Goal: Task Accomplishment & Management: Manage account settings

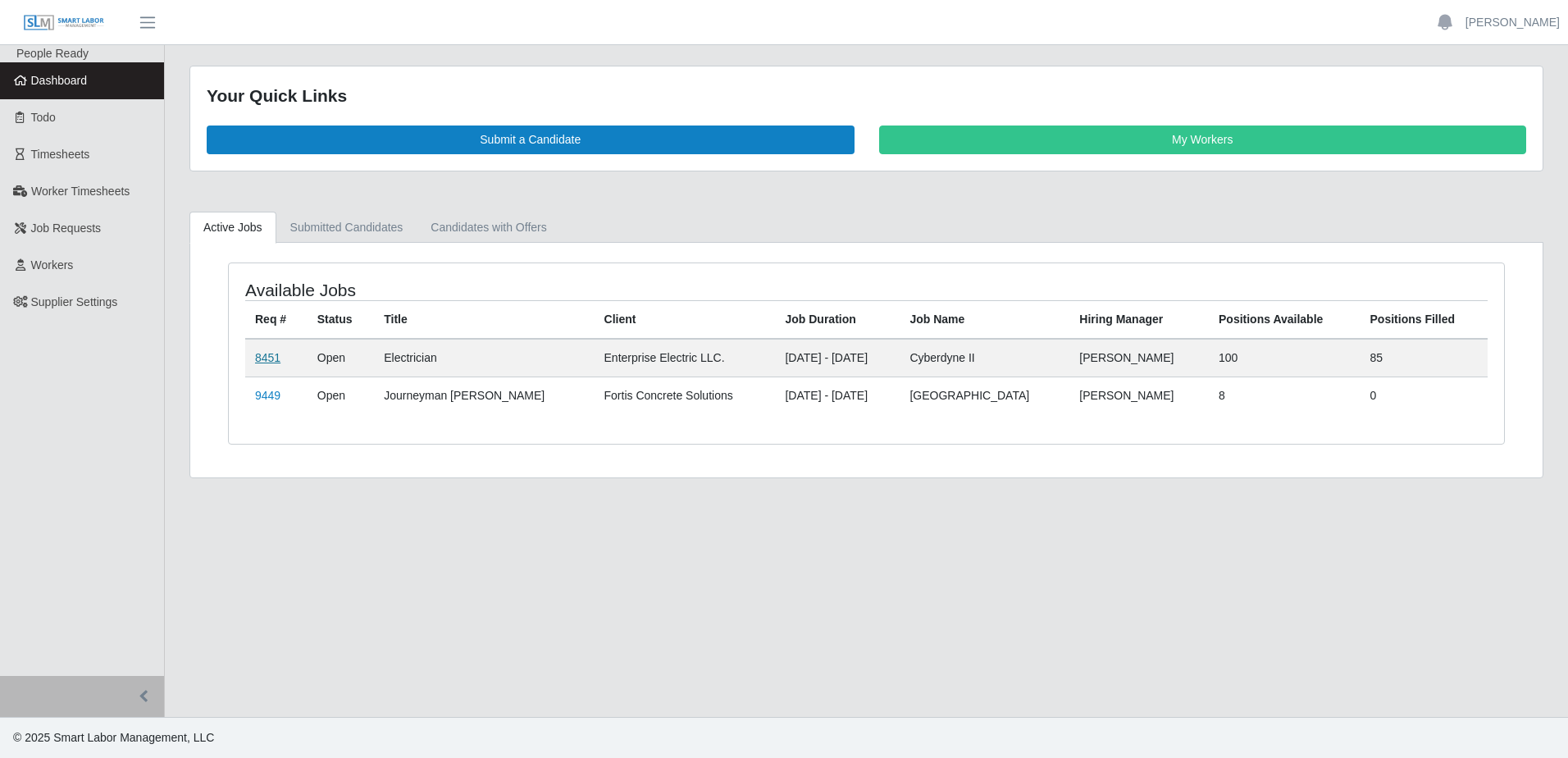
click at [267, 353] on link "8451" at bounding box center [267, 358] width 25 height 13
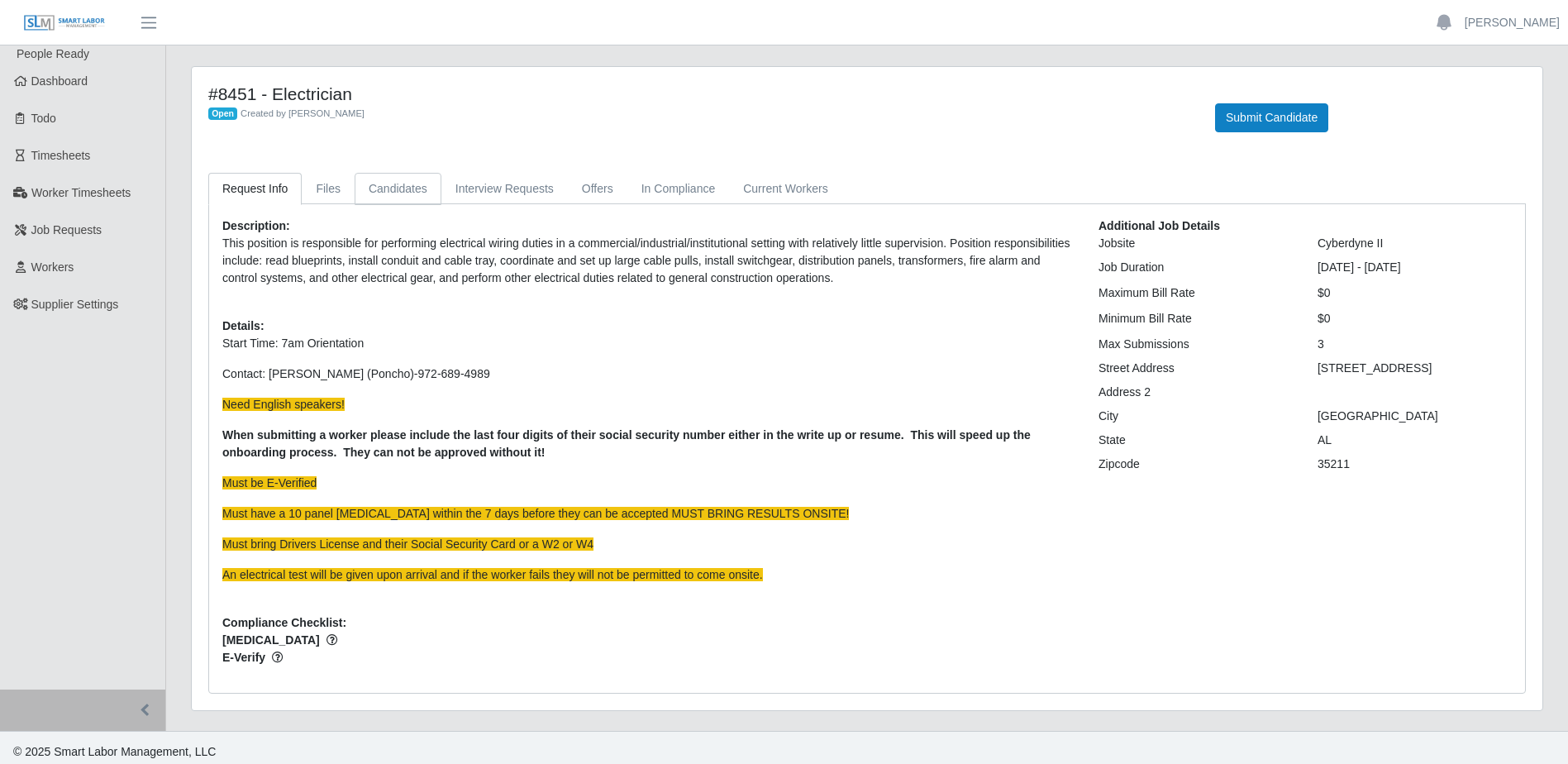
click at [373, 182] on link "Candidates" at bounding box center [398, 189] width 87 height 33
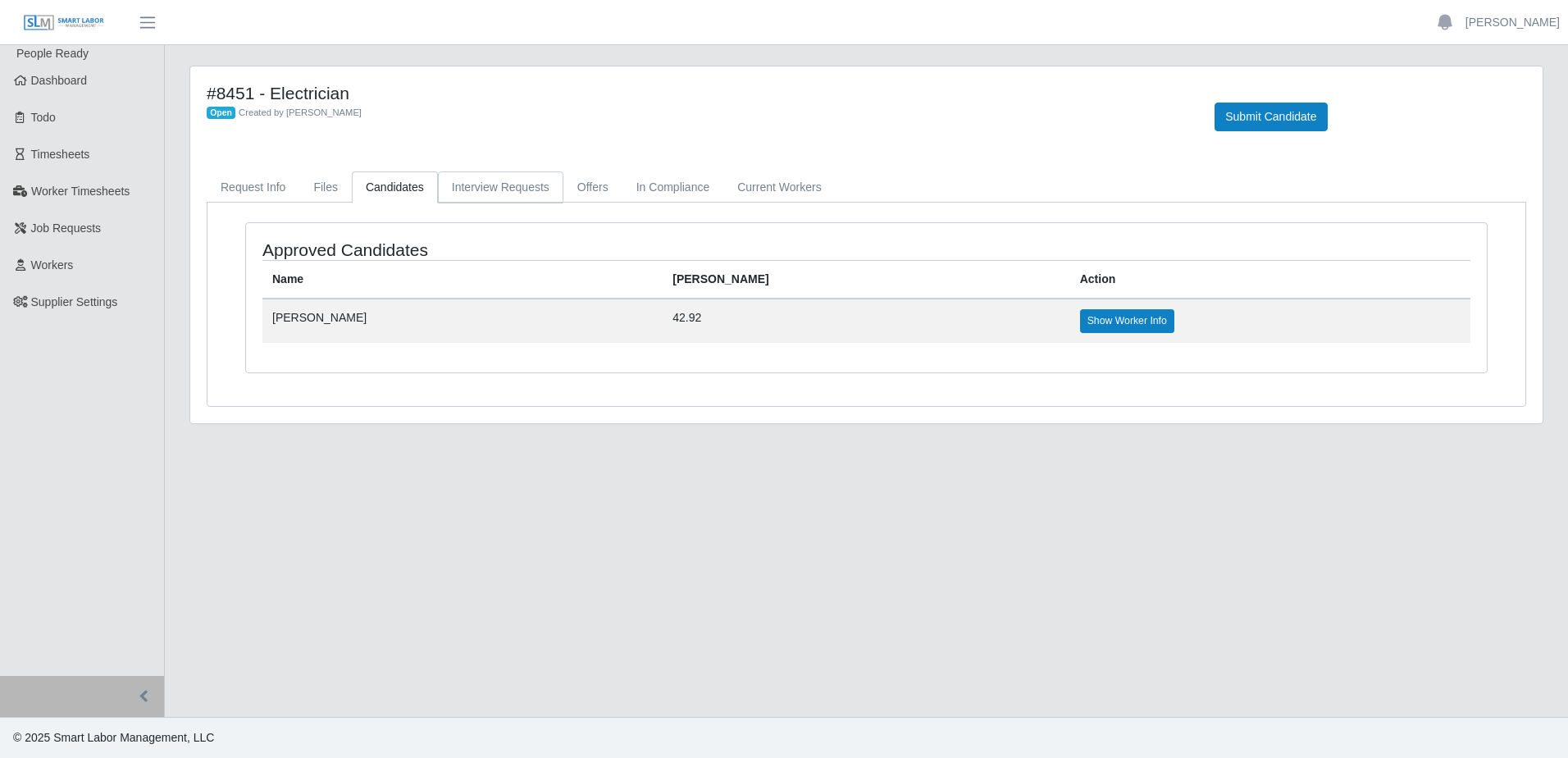
click at [489, 190] on link "Interview Requests" at bounding box center [501, 187] width 126 height 32
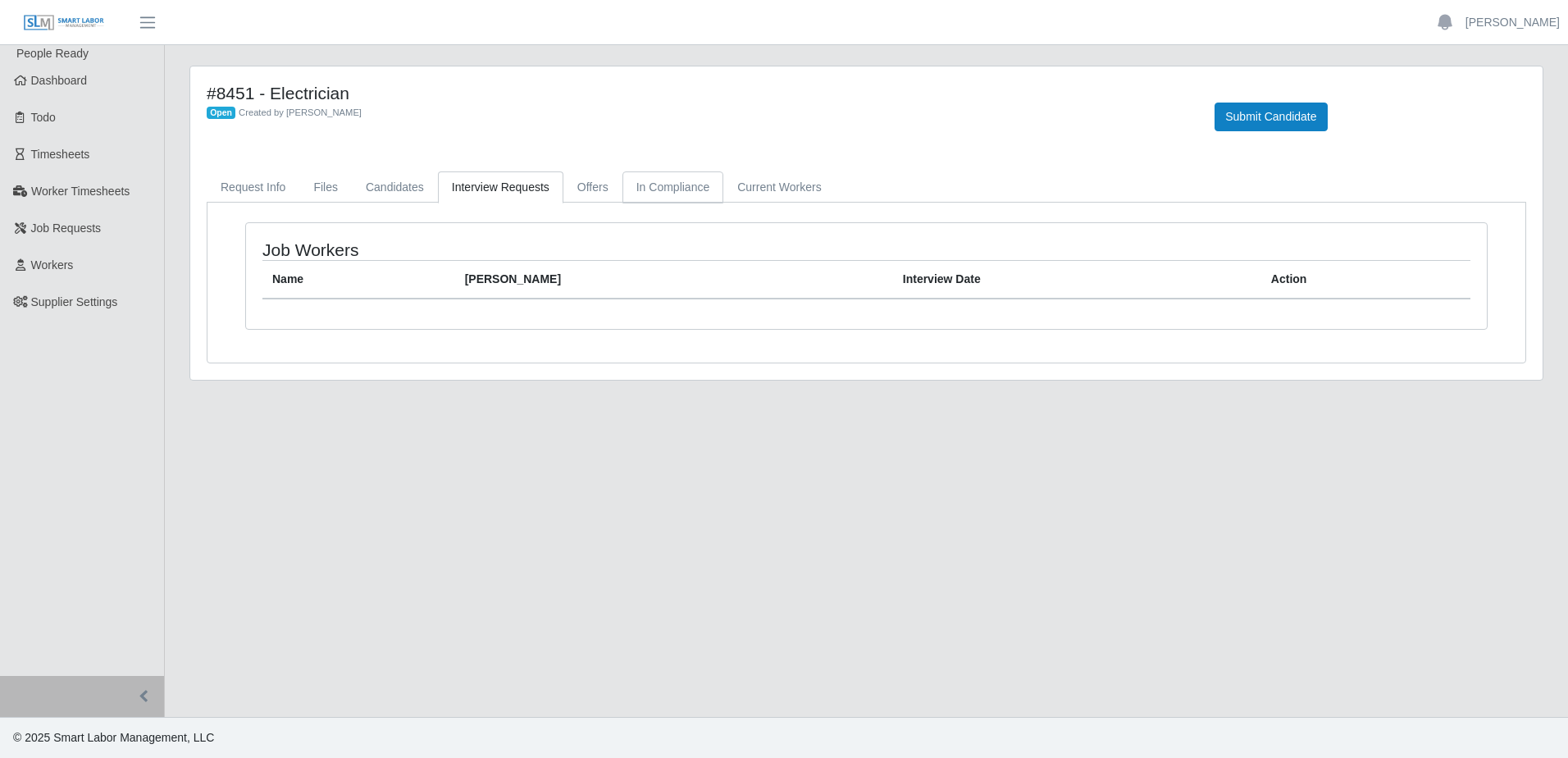
click at [638, 193] on link "In Compliance" at bounding box center [673, 187] width 101 height 32
